Goal: Task Accomplishment & Management: Use online tool/utility

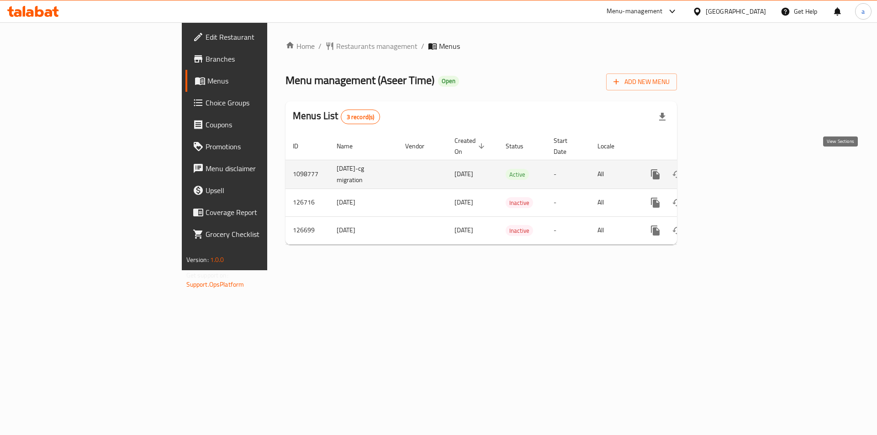
click at [732, 166] on link "enhanced table" at bounding box center [721, 175] width 22 height 22
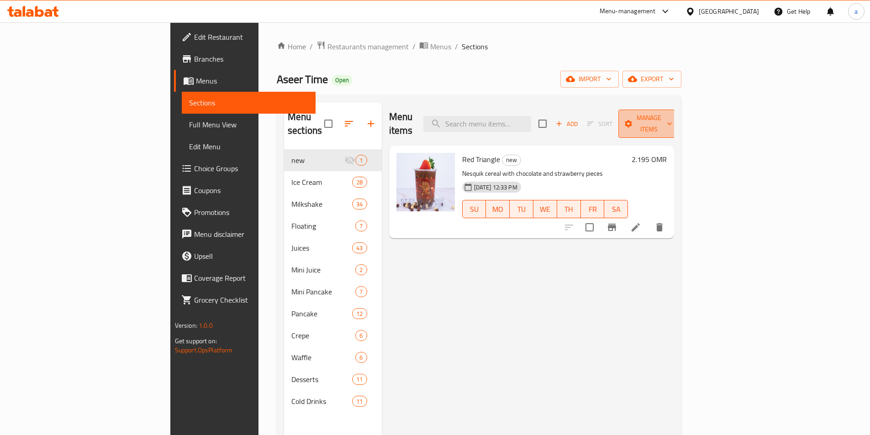
click at [680, 123] on button "Manage items" at bounding box center [649, 124] width 61 height 28
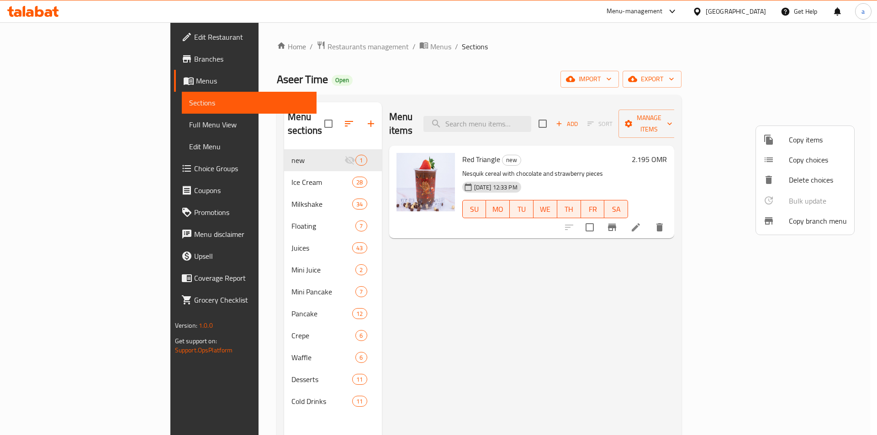
click at [813, 225] on span "Copy branch menu" at bounding box center [818, 221] width 58 height 11
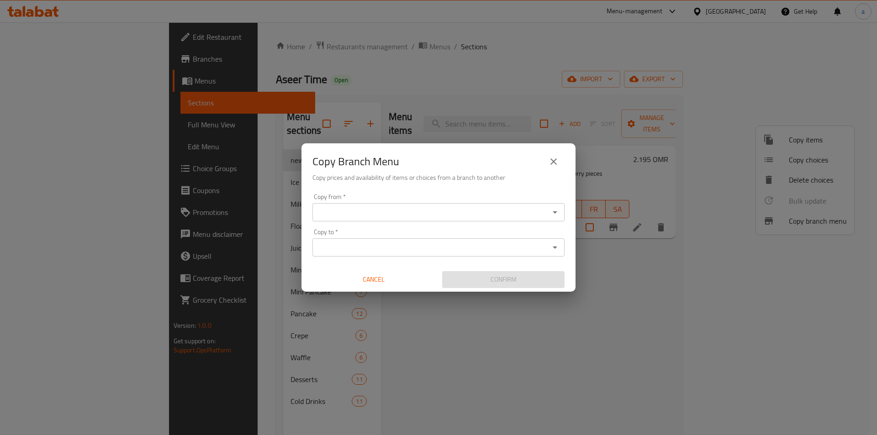
click at [365, 214] on input "Copy from   *" at bounding box center [431, 212] width 232 height 13
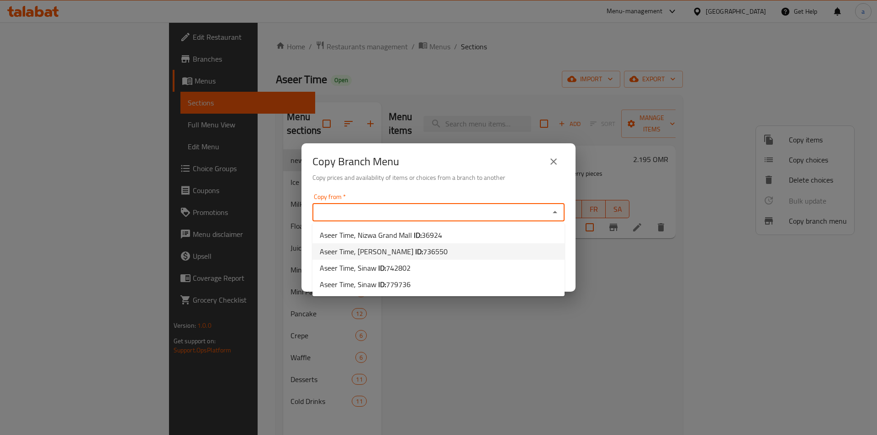
click at [415, 253] on b "ID:" at bounding box center [419, 252] width 8 height 14
type input "Aseer Time, [PERSON_NAME]"
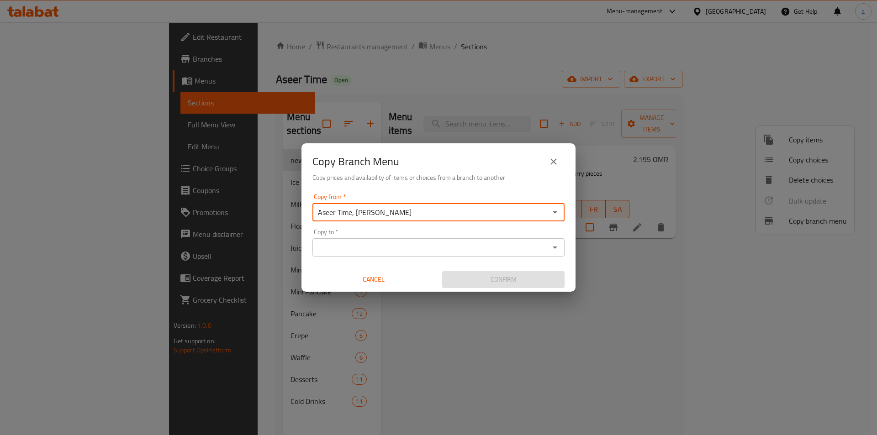
click at [388, 255] on div "Copy to *" at bounding box center [438, 247] width 252 height 18
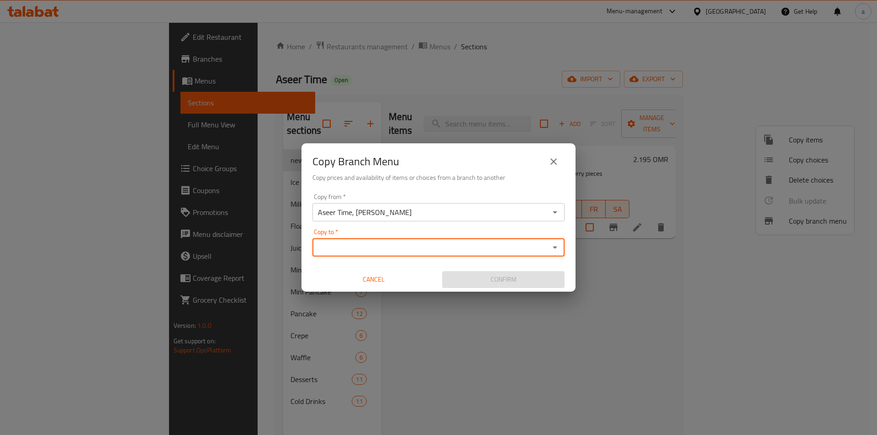
click at [397, 247] on input "Copy to   *" at bounding box center [431, 247] width 232 height 13
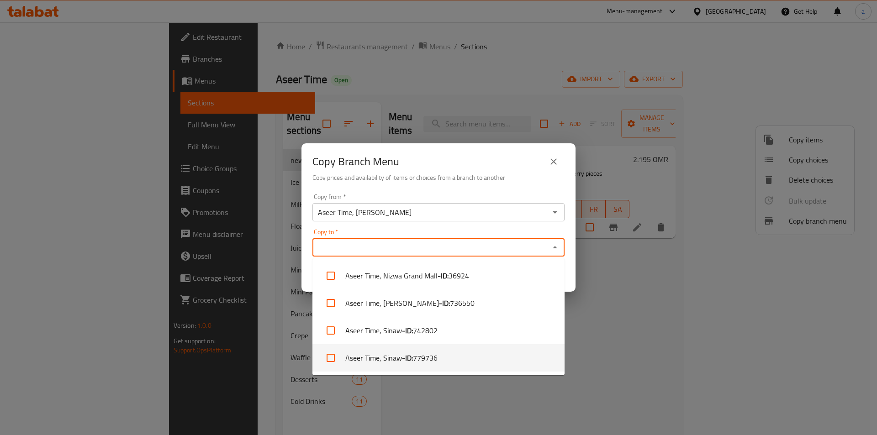
click at [398, 362] on li "Aseer Time, Sinaw - ID: 779736" at bounding box center [438, 357] width 252 height 27
checkbox input "true"
click at [586, 393] on div "Copy Branch Menu Copy prices and availability of items or choices from a branch…" at bounding box center [438, 217] width 877 height 435
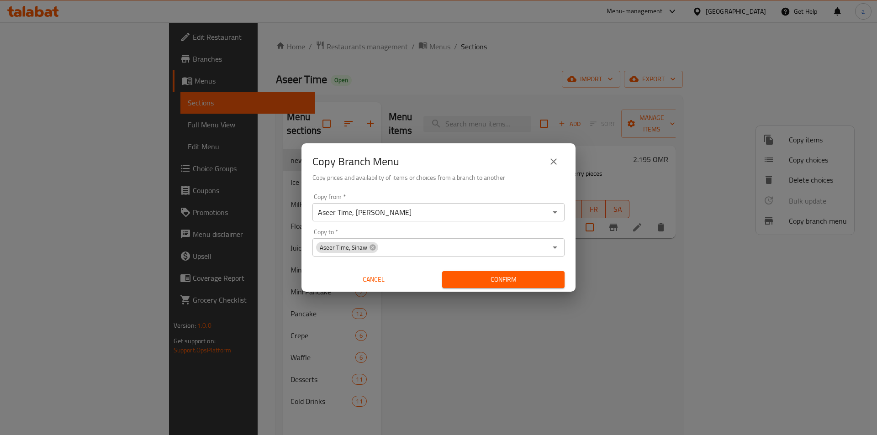
click at [527, 283] on span "Confirm" at bounding box center [504, 279] width 108 height 11
